Goal: Find contact information: Find contact information

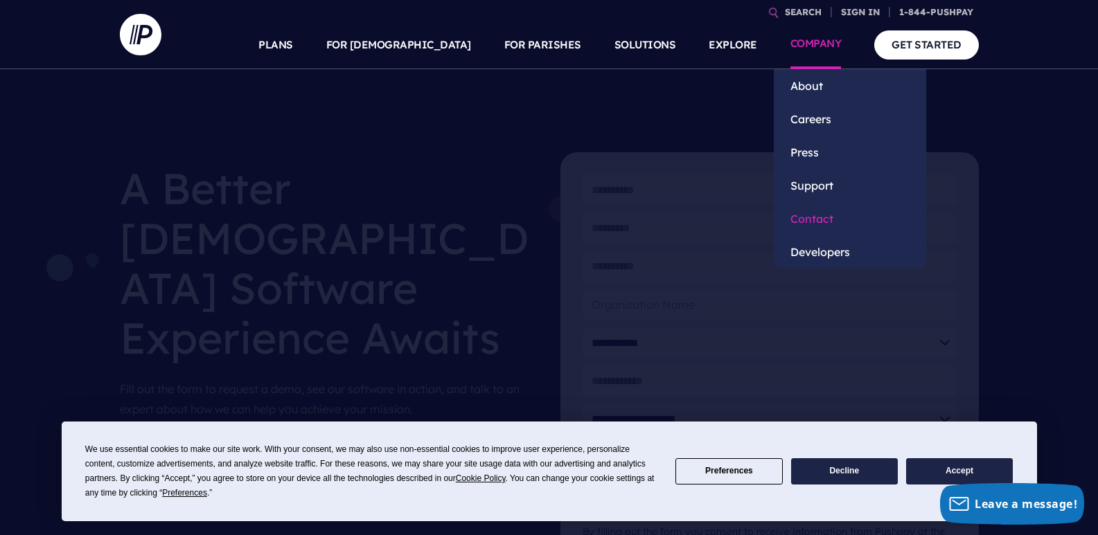
click at [807, 222] on link "Contact" at bounding box center [850, 218] width 152 height 33
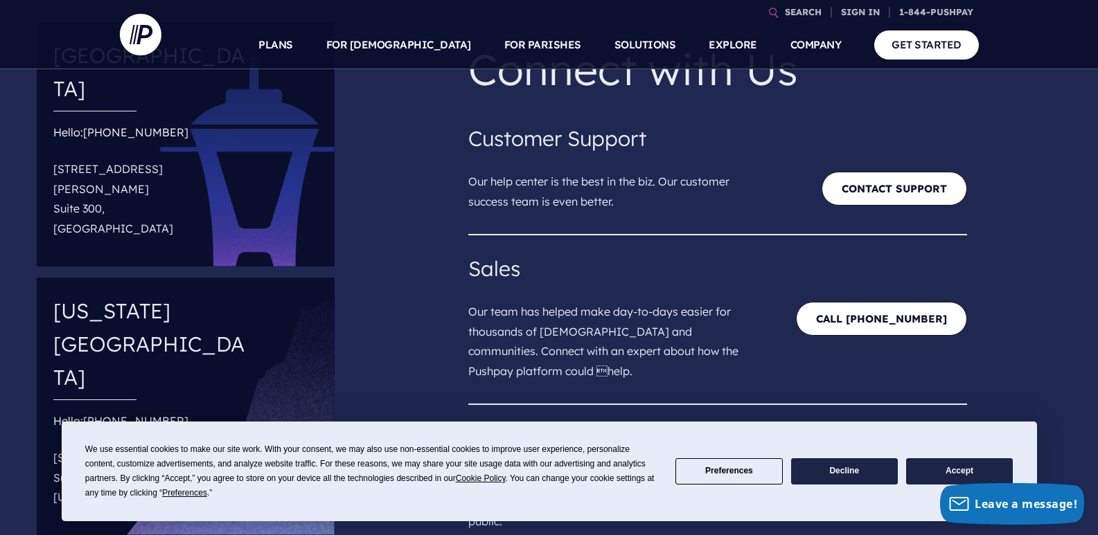
scroll to position [69, 0]
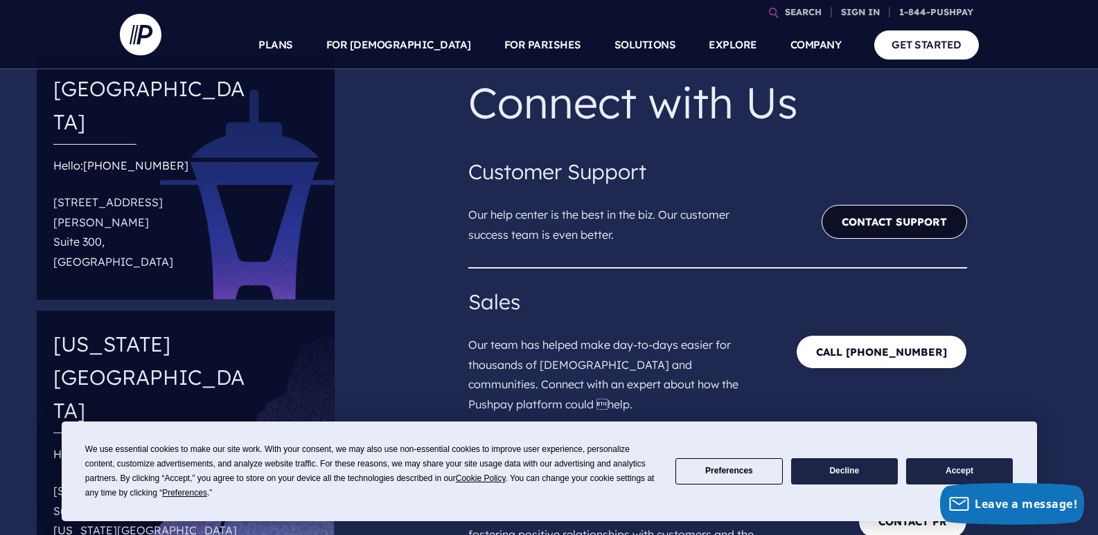
click at [849, 229] on link "Contact Support" at bounding box center [893, 222] width 145 height 34
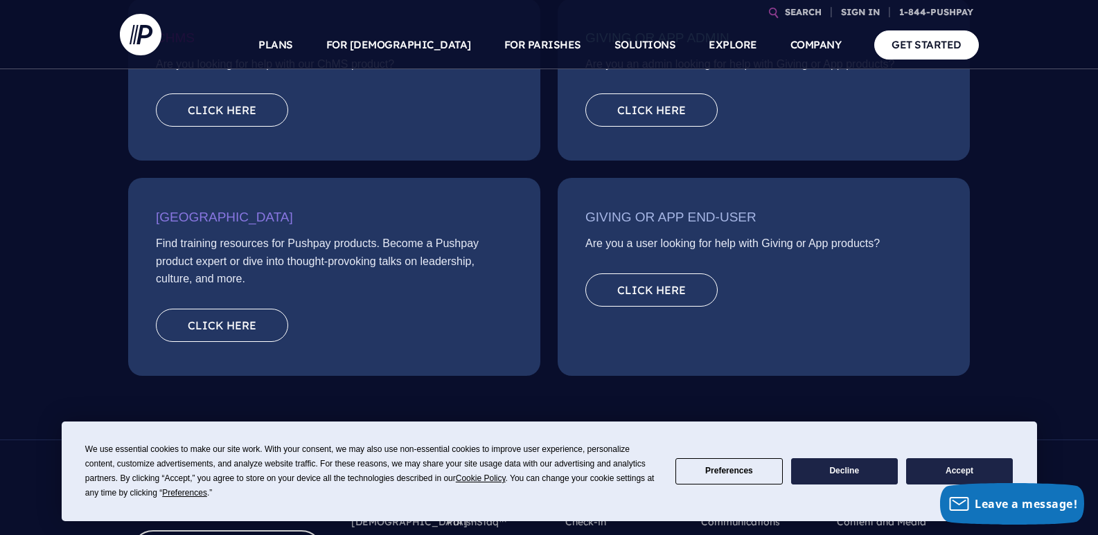
scroll to position [346, 0]
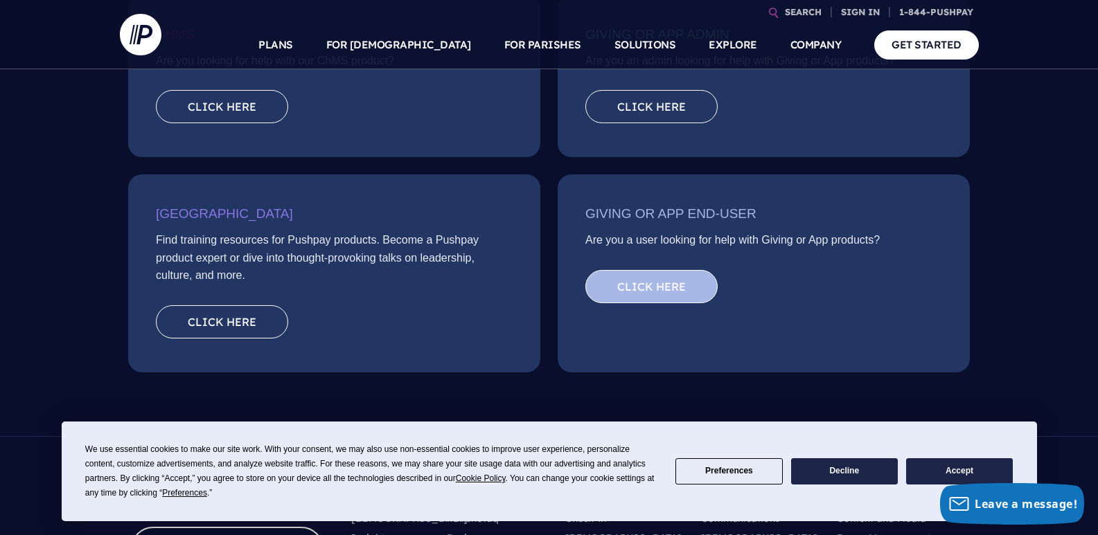
click at [649, 290] on link "Click here" at bounding box center [651, 286] width 132 height 33
